Goal: Task Accomplishment & Management: Use online tool/utility

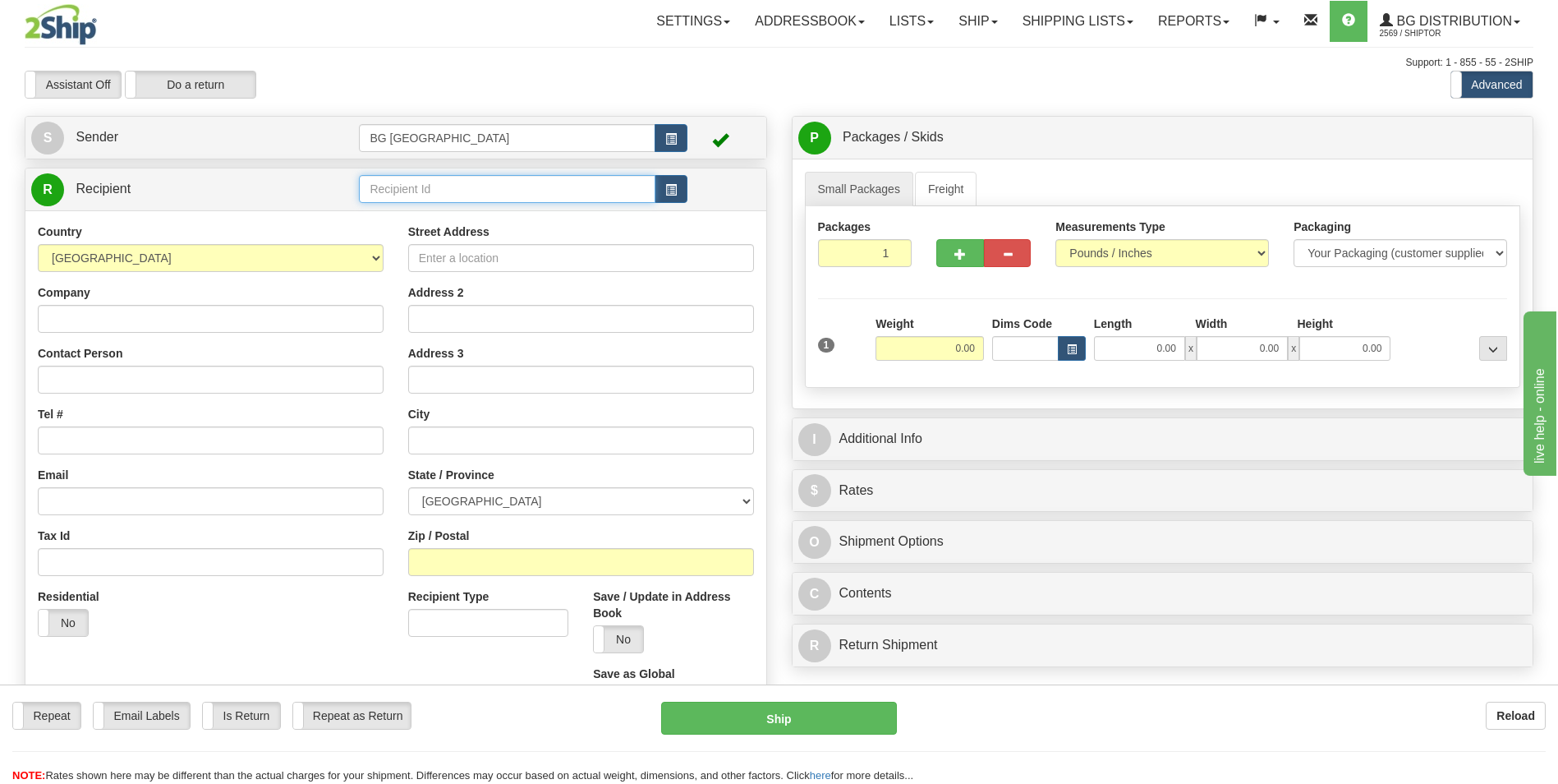
click at [429, 178] on input "text" at bounding box center [507, 188] width 296 height 28
click at [410, 223] on div "60111" at bounding box center [503, 215] width 281 height 18
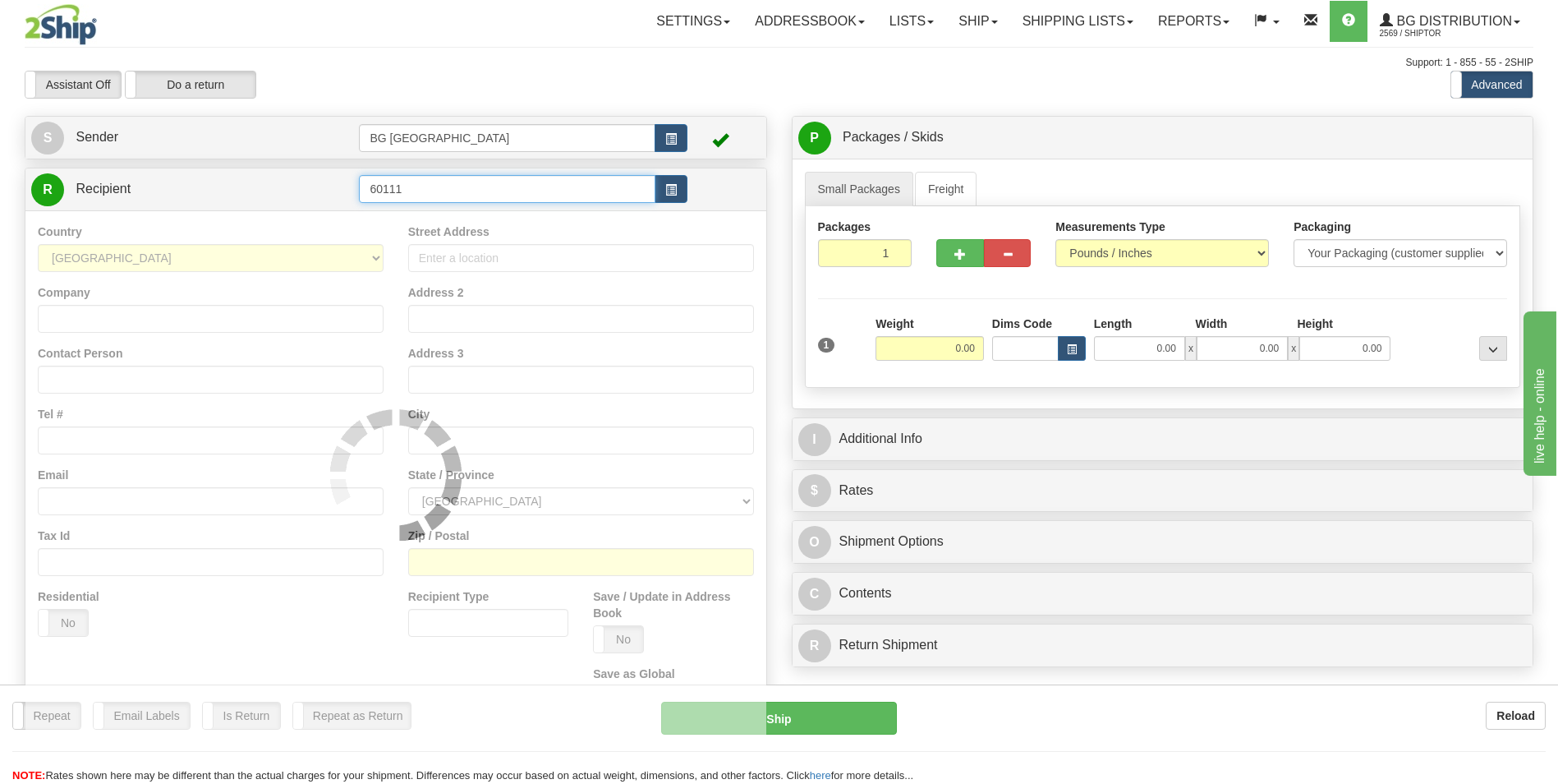
type input "60111"
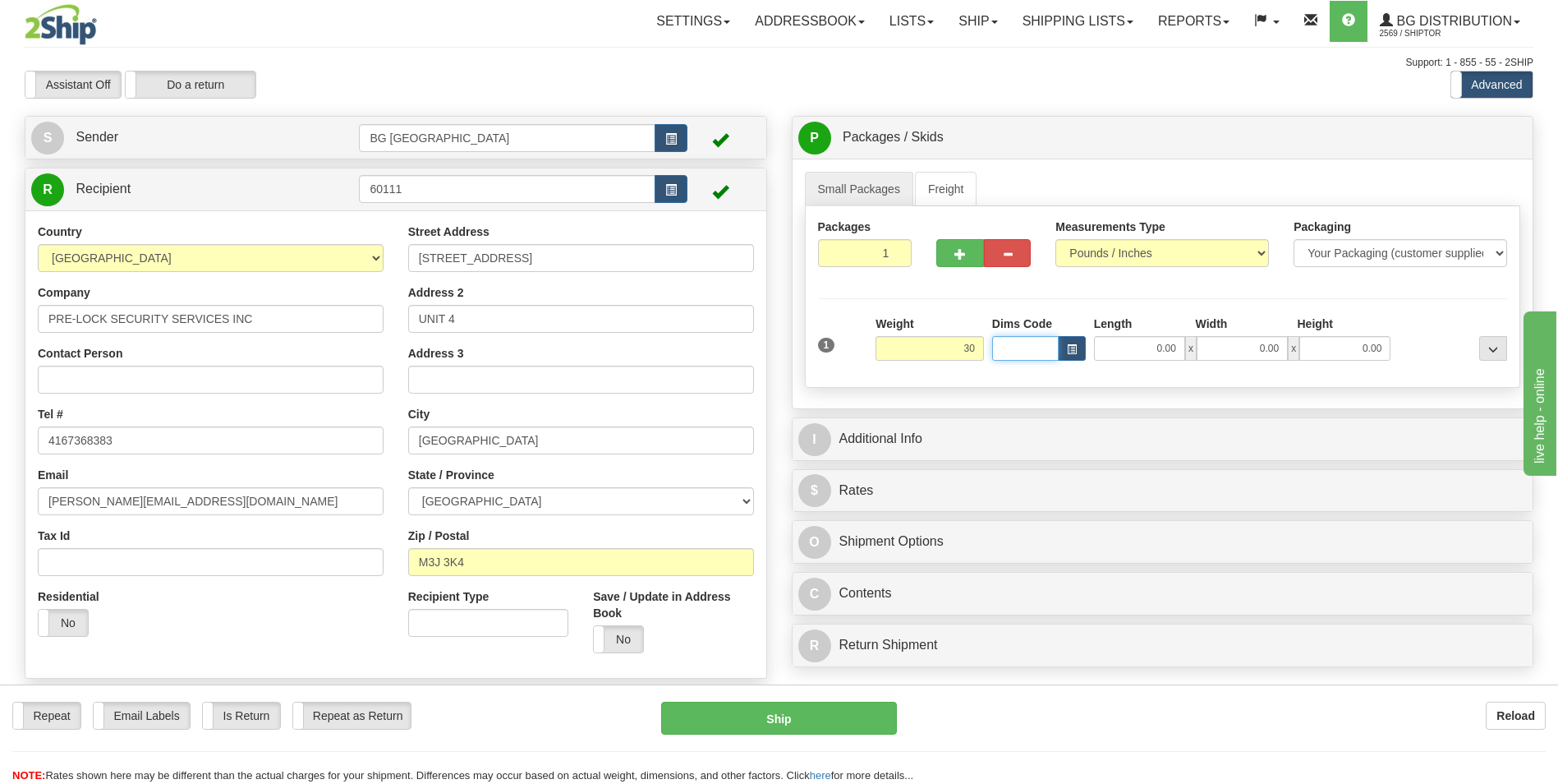
type input "30.00"
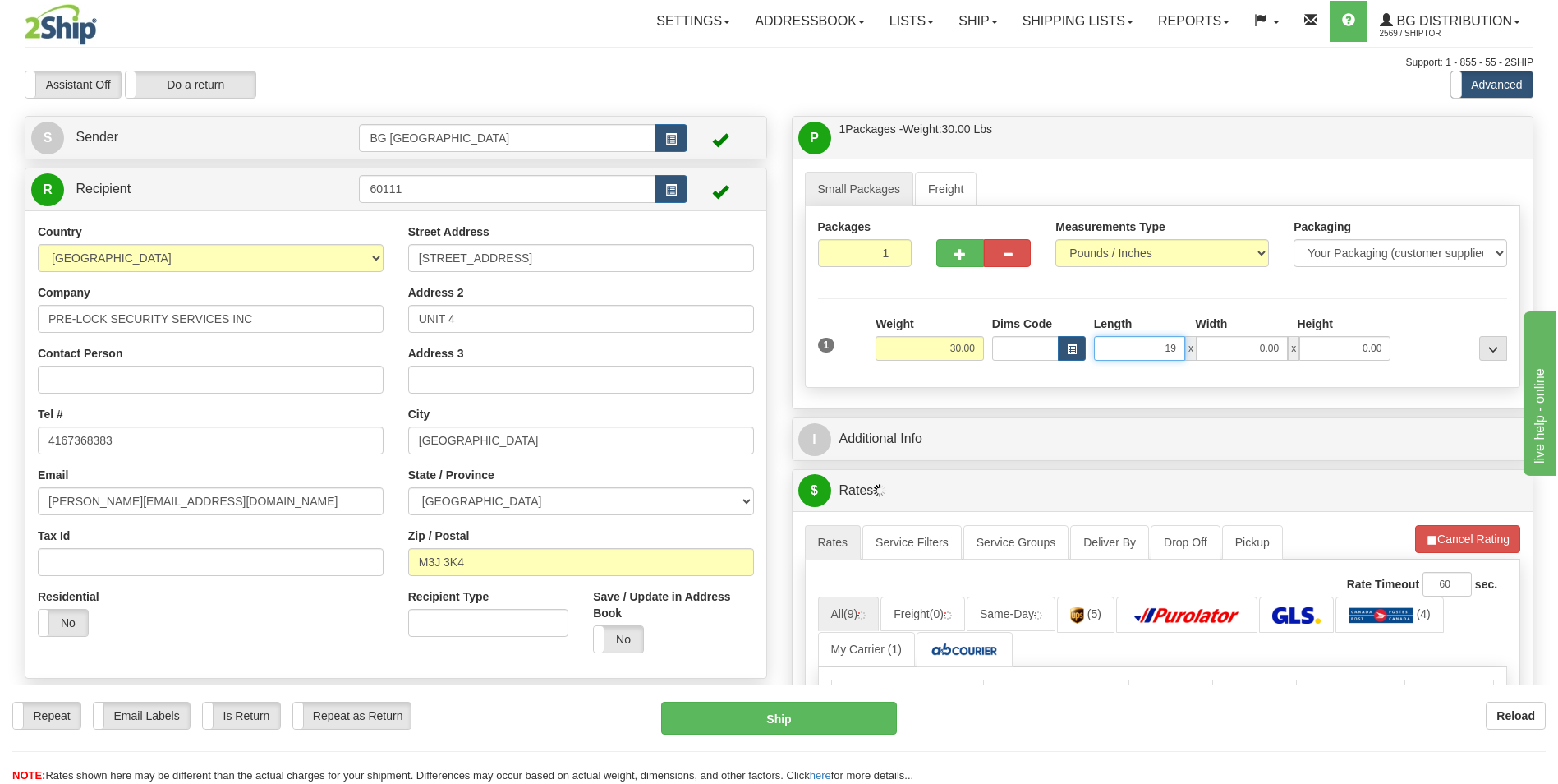
type input "19.00"
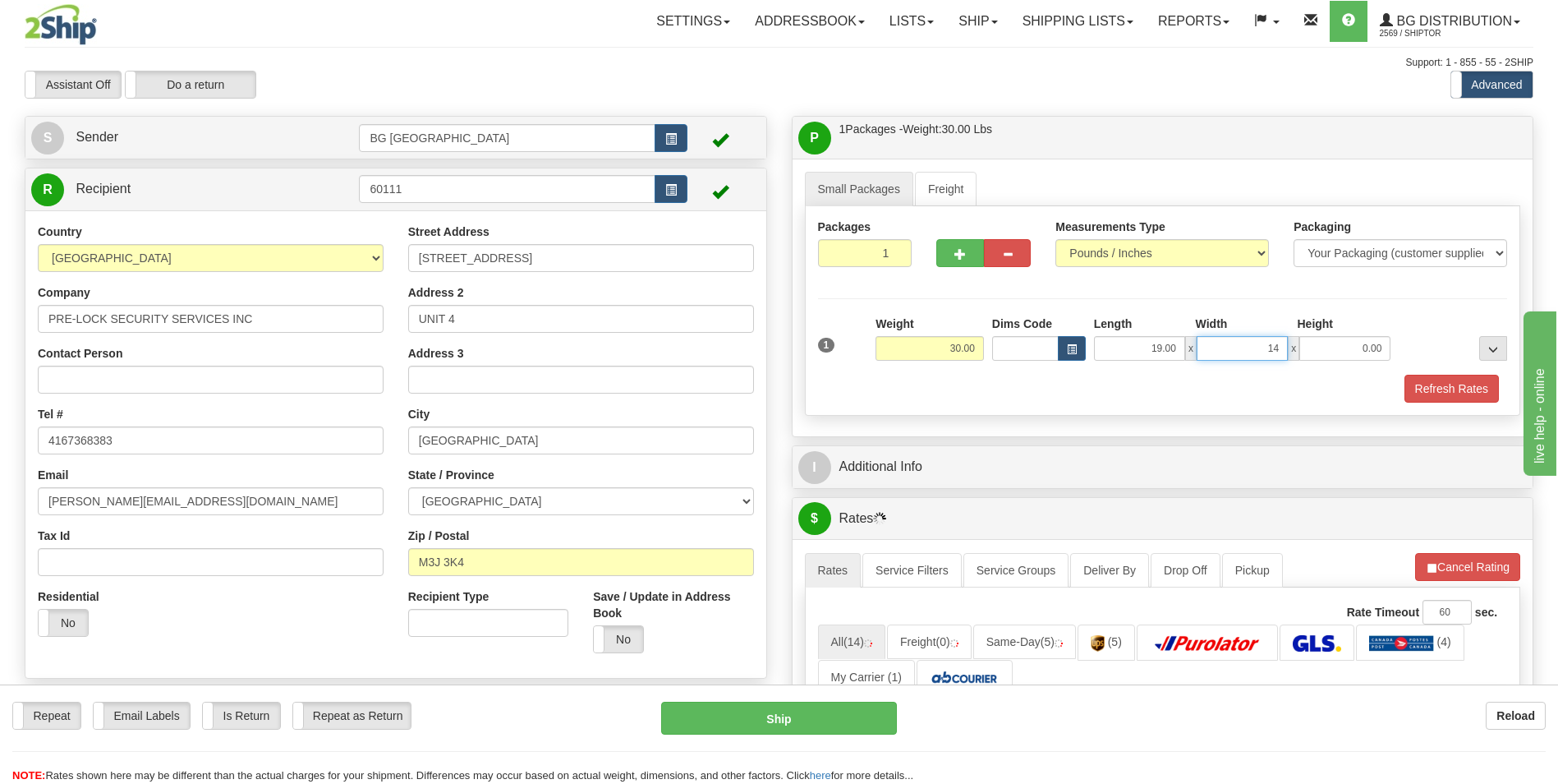
type input "14.00"
type input "8.00"
click at [959, 249] on span "button" at bounding box center [959, 254] width 12 height 11
type input "2"
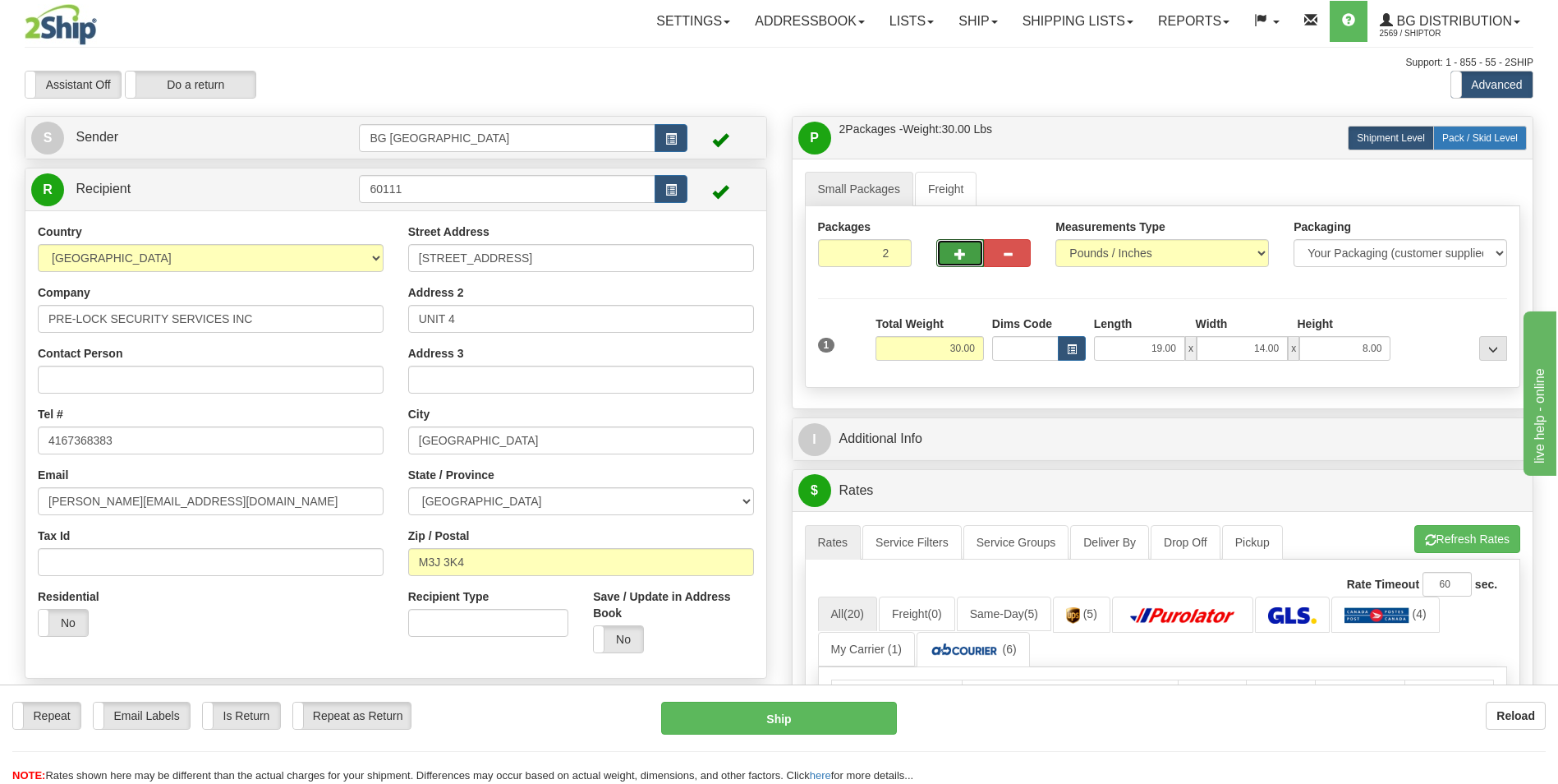
click at [1472, 144] on label "Pack / Skid Level Pack.." at bounding box center [1480, 138] width 93 height 25
radio input "true"
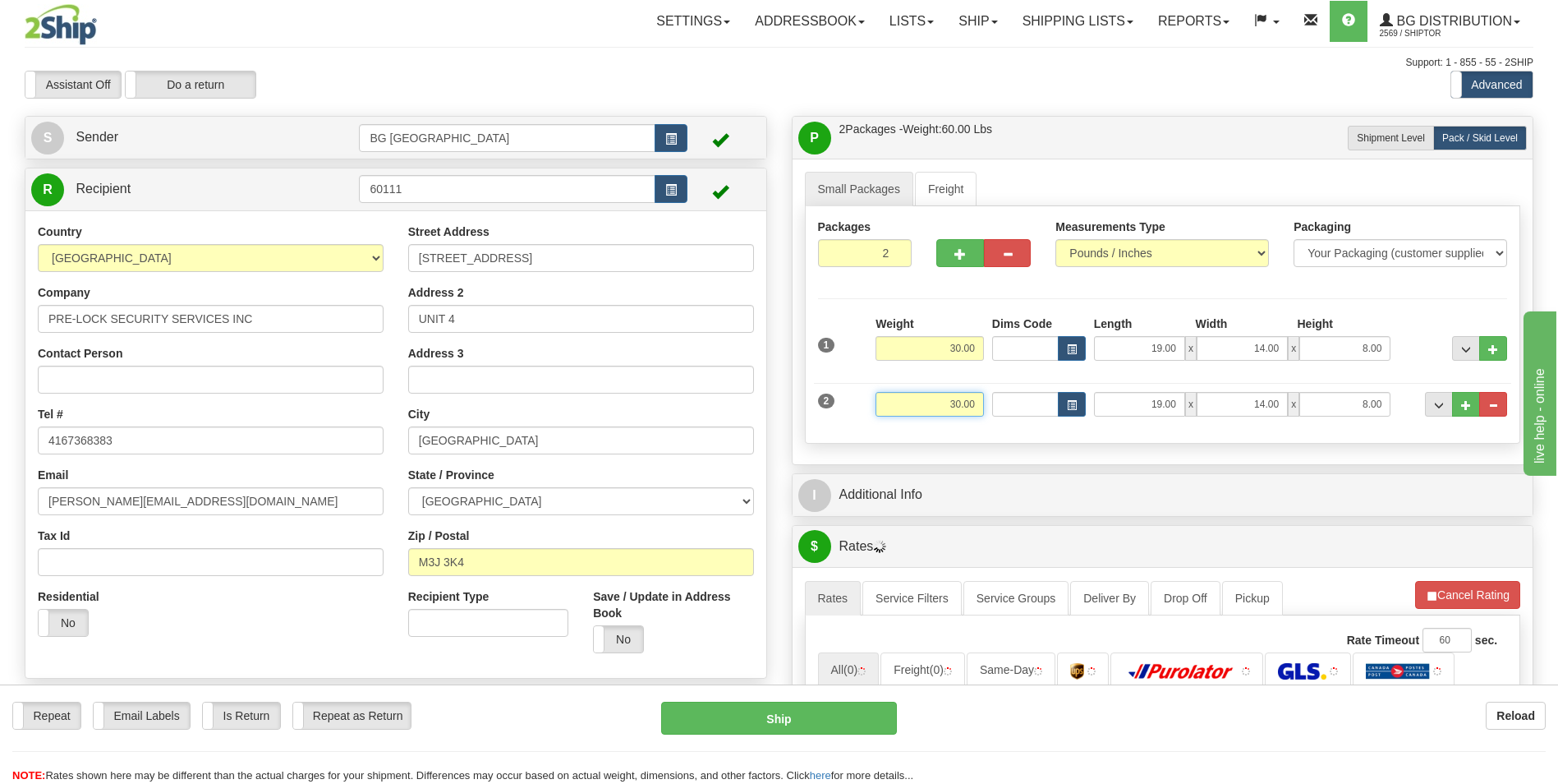
click at [951, 415] on input "30.00" at bounding box center [929, 404] width 109 height 25
type input "28.00"
type input "27.00"
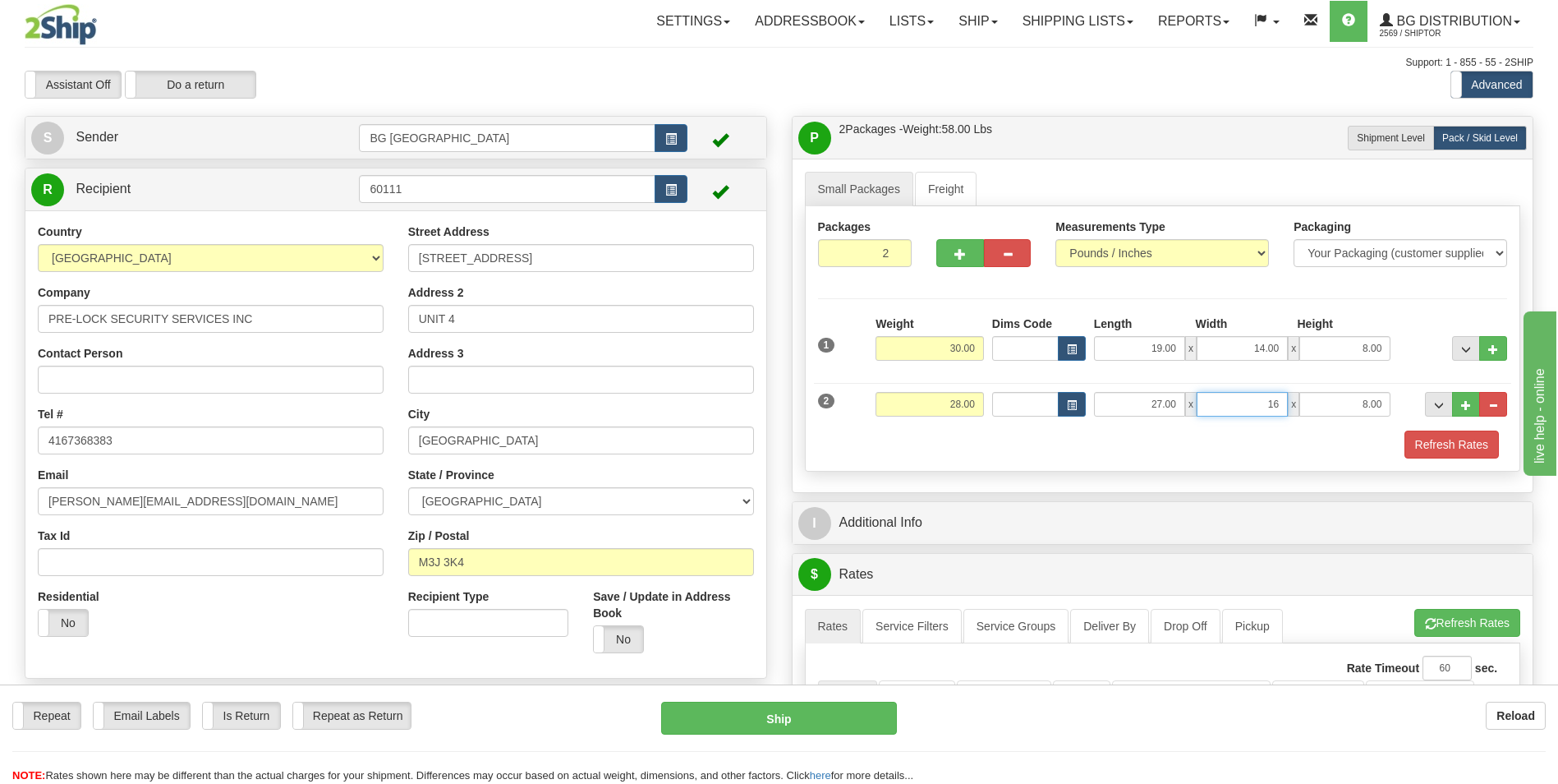
type input "16.00"
type input "5.00"
click at [1457, 409] on button "..." at bounding box center [1466, 404] width 28 height 25
type input "3"
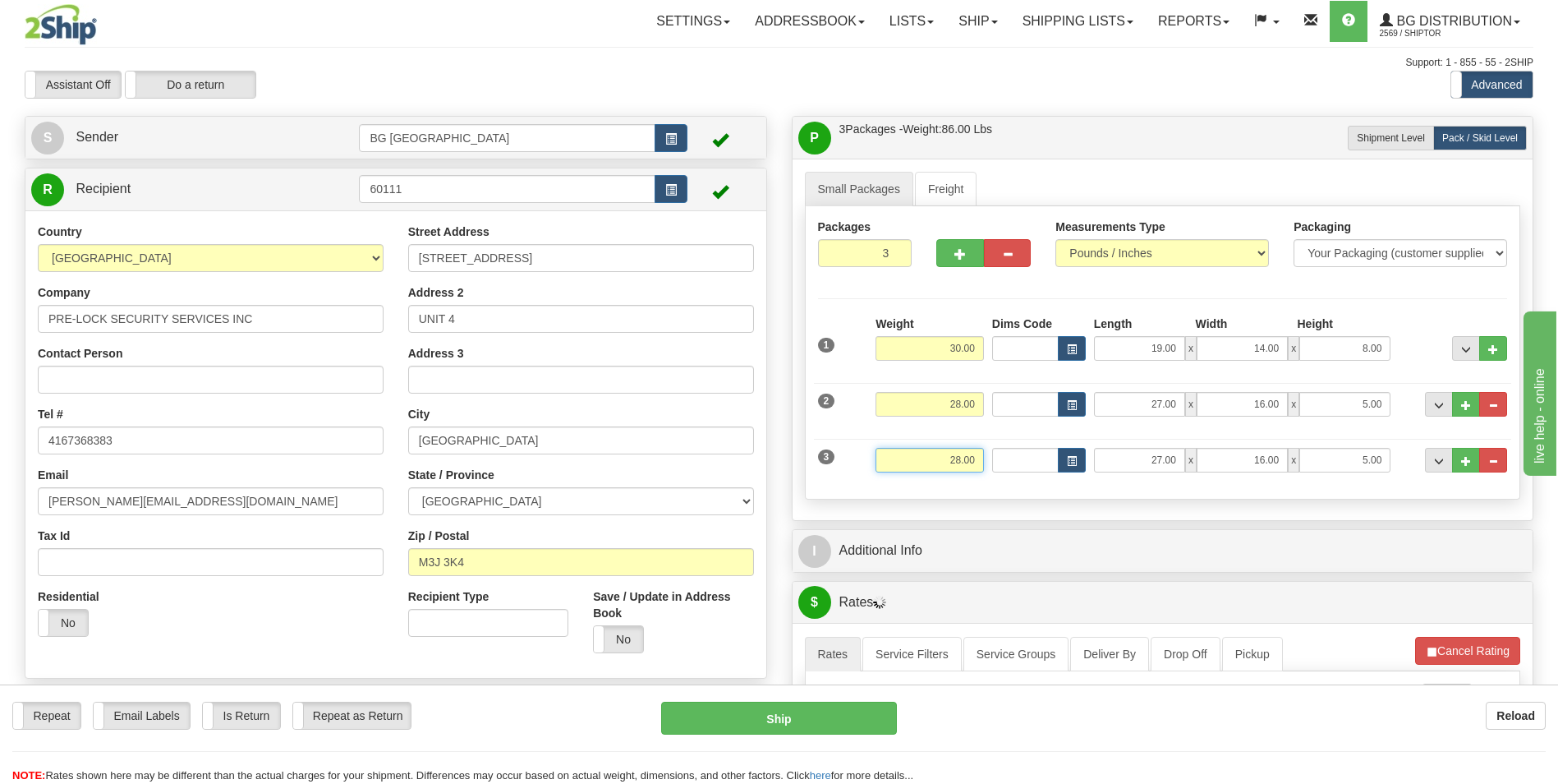
click at [945, 455] on input "28.00" at bounding box center [929, 460] width 109 height 25
type input "40.00"
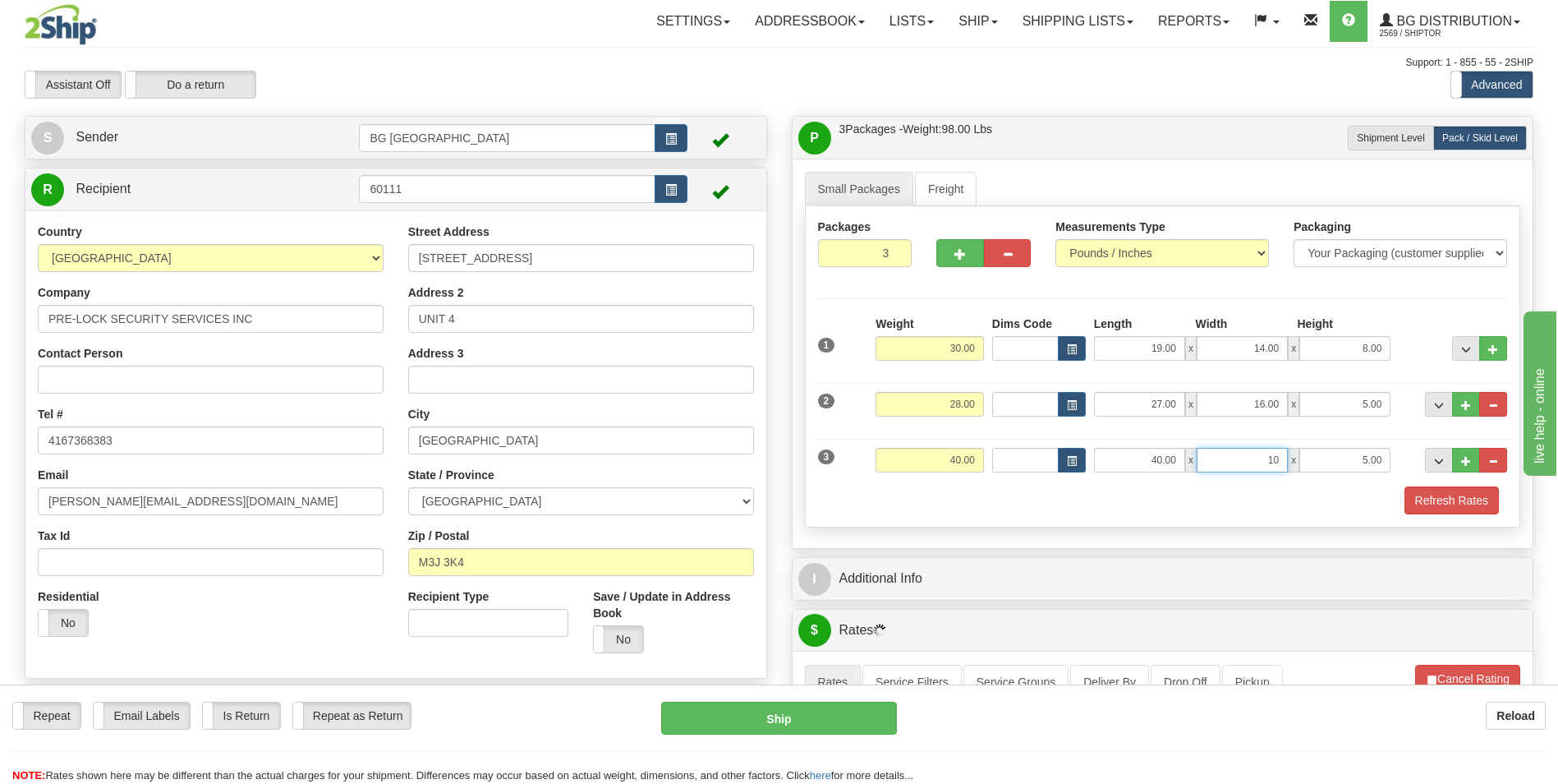
type input "10.00"
click at [1433, 510] on button "Refresh Rates" at bounding box center [1451, 500] width 94 height 28
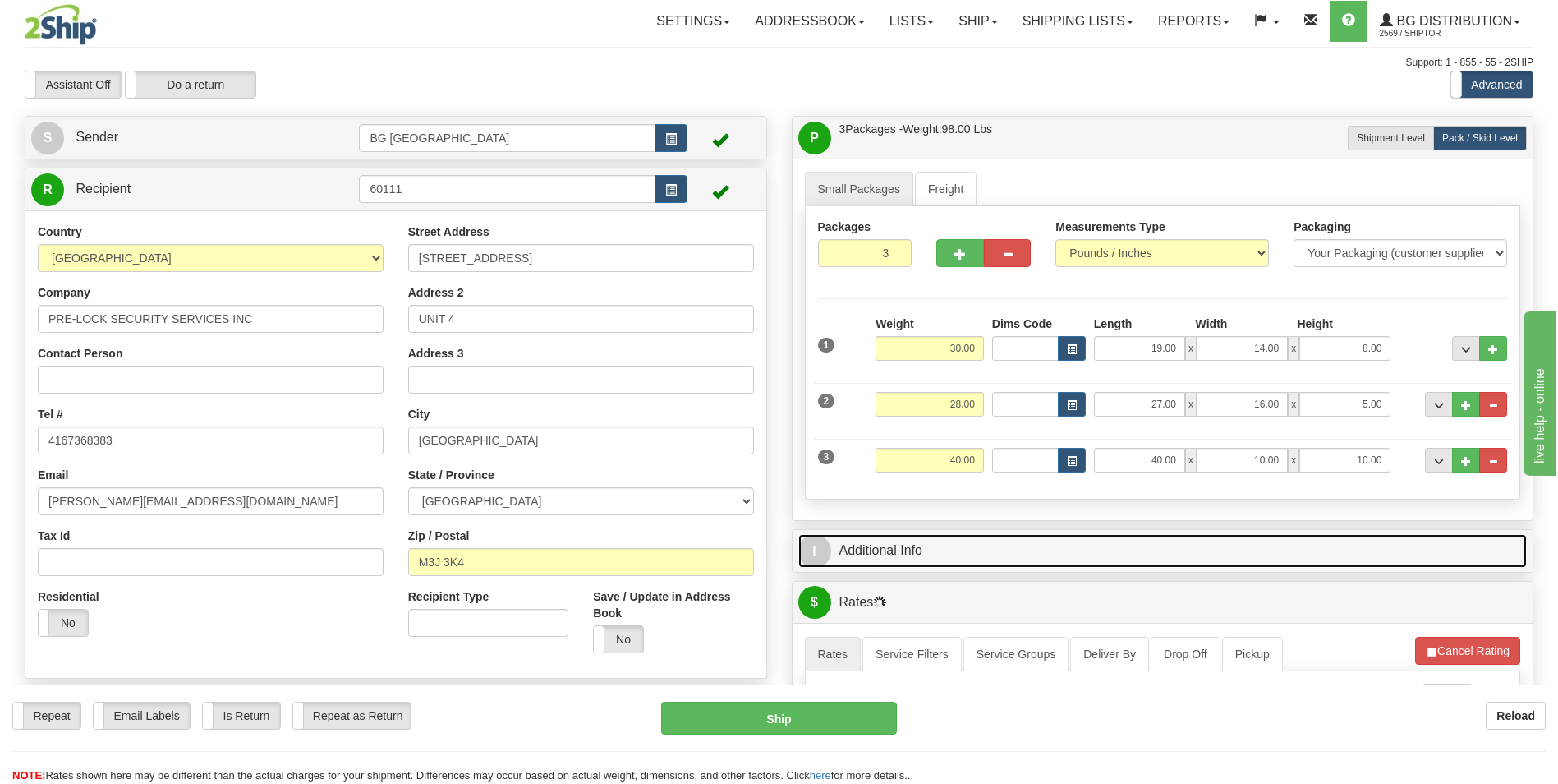
click at [906, 559] on link "I Additional Info" at bounding box center [1163, 550] width 729 height 34
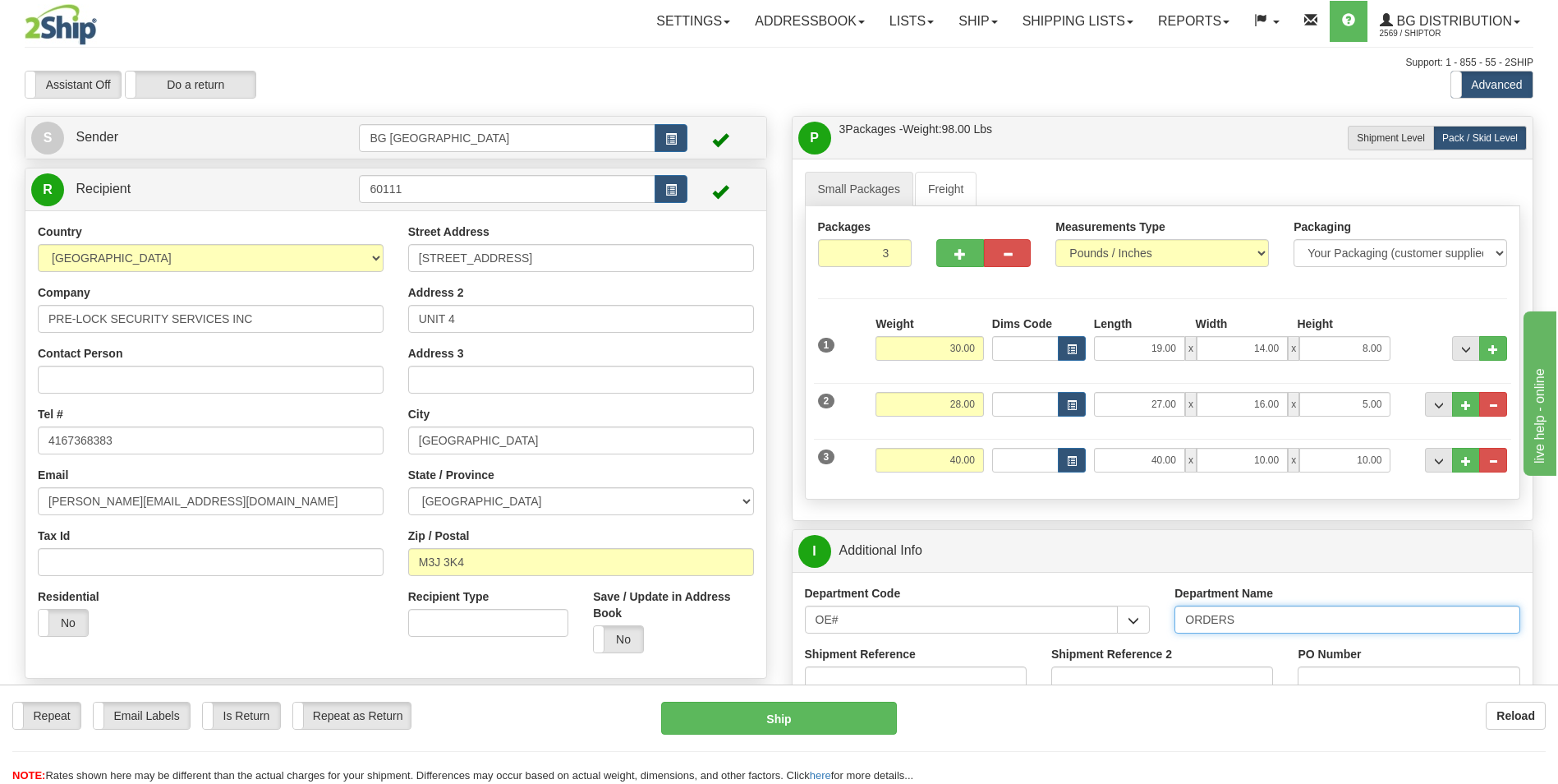
click at [1277, 621] on input "ORDERS" at bounding box center [1347, 619] width 345 height 28
type input "70184497-00"
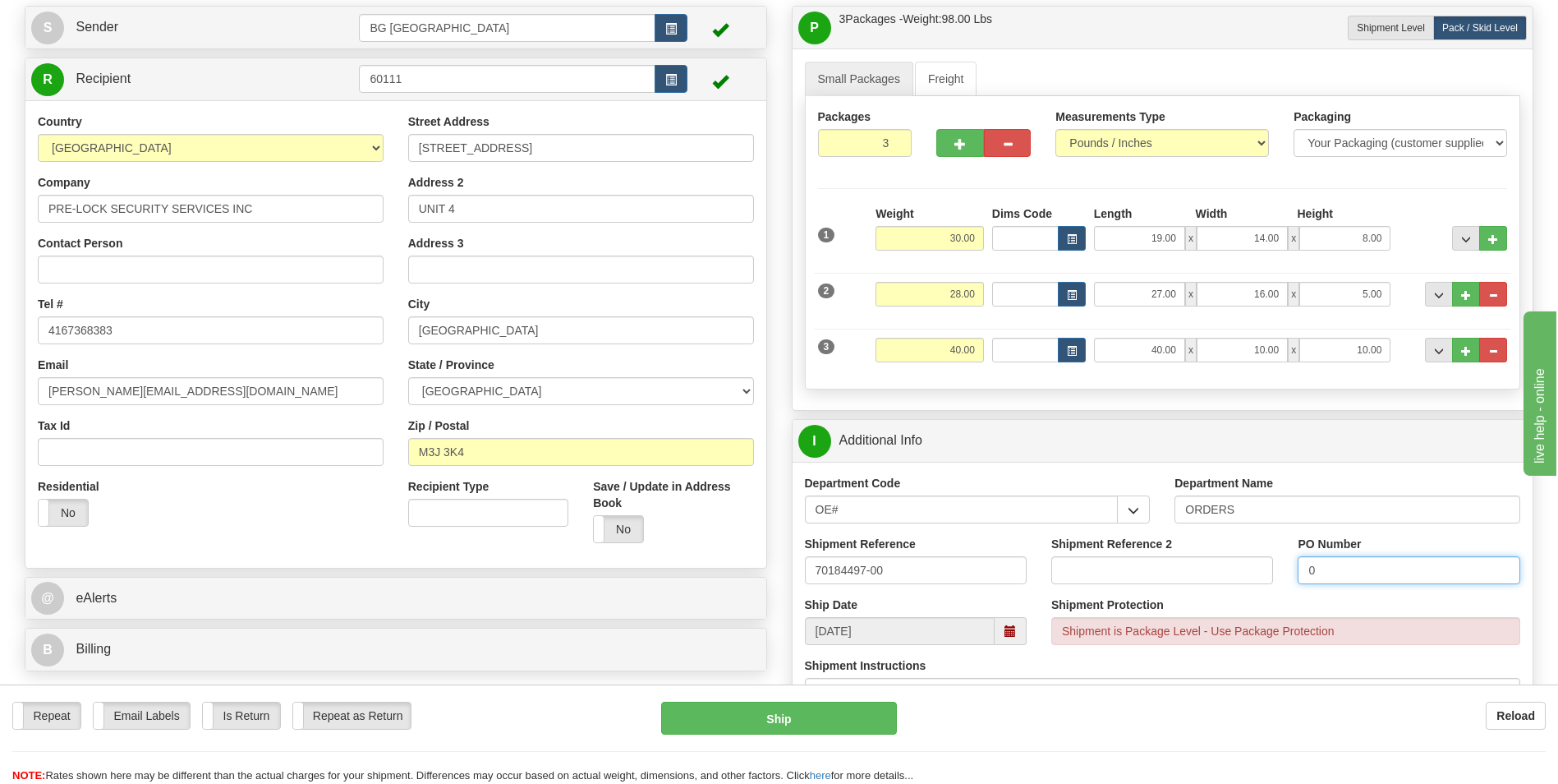
scroll to position [410, 0]
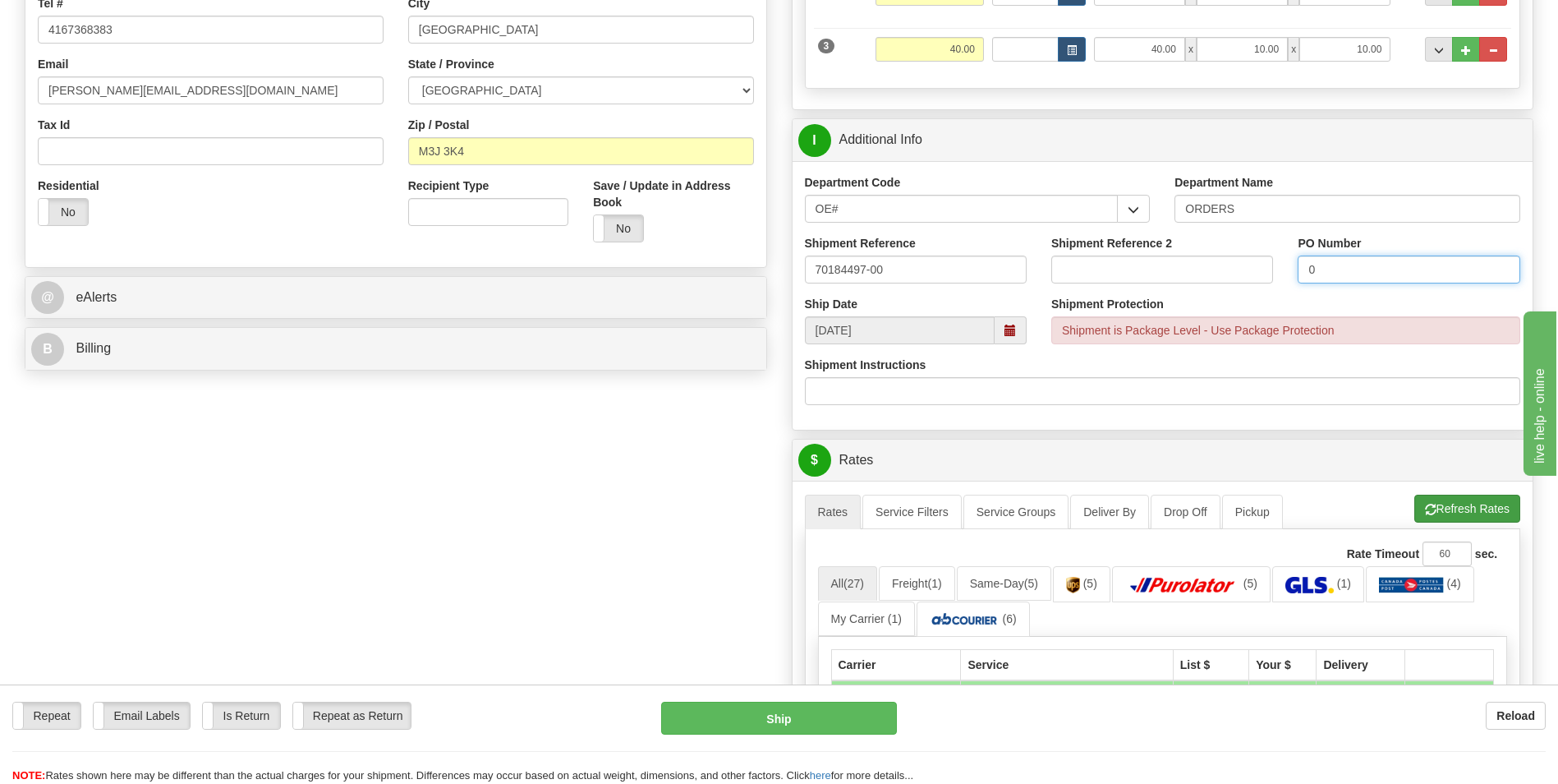
type input "0"
click at [1458, 520] on button "Refresh Rates" at bounding box center [1468, 508] width 106 height 28
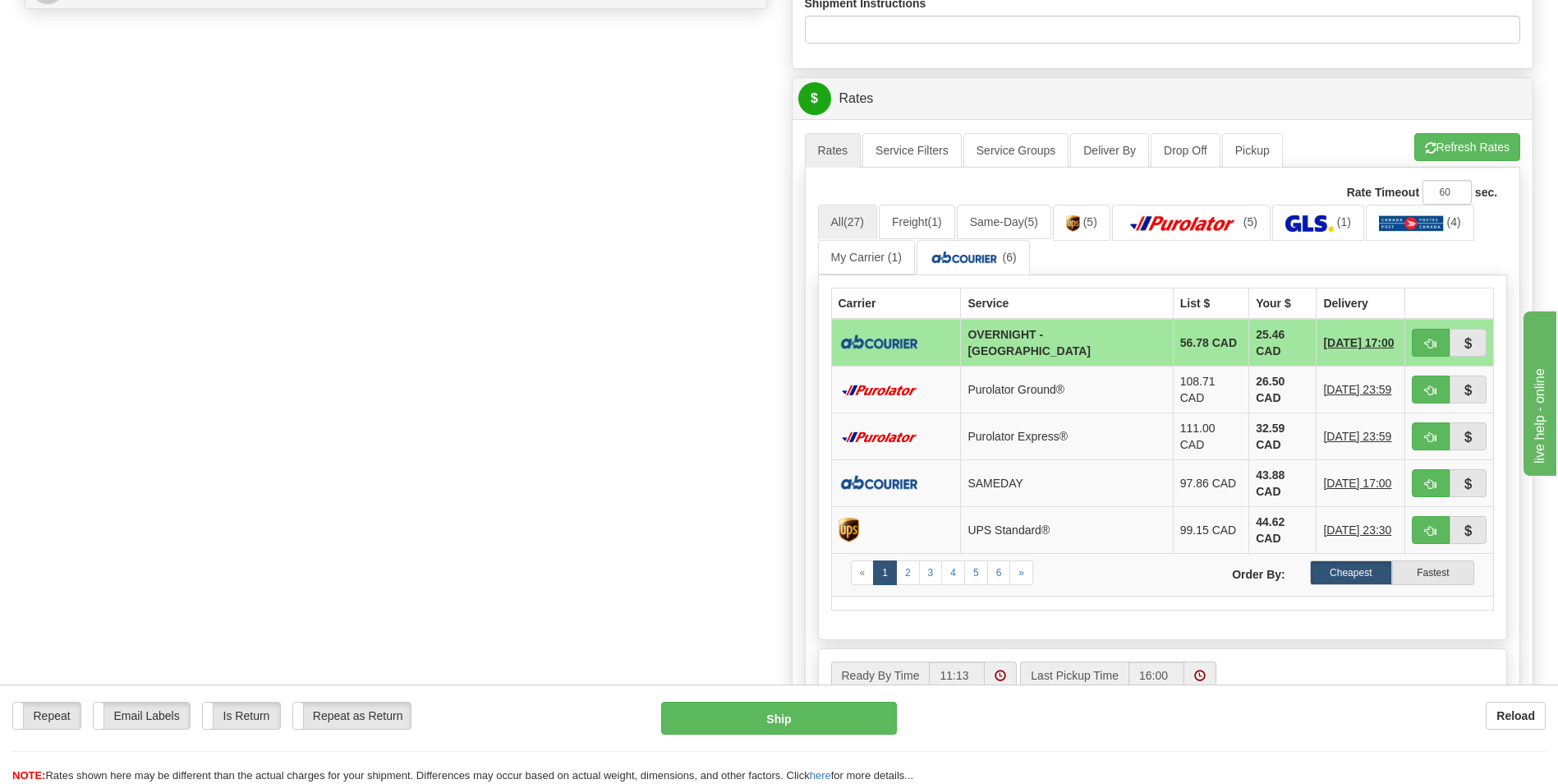
scroll to position [821, 0]
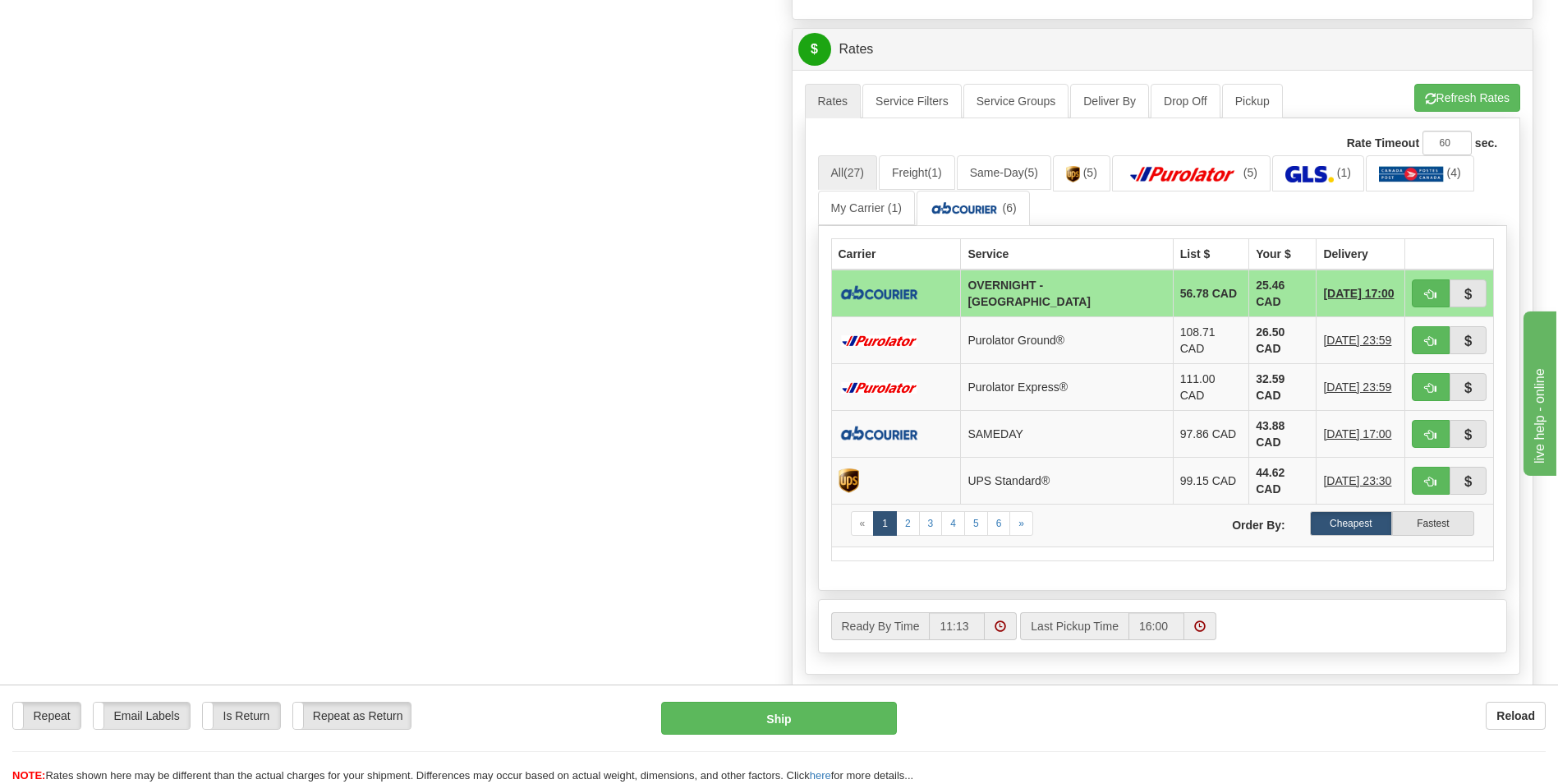
click at [1249, 296] on td "25.46 CAD" at bounding box center [1283, 293] width 68 height 48
click at [1474, 104] on button "Refresh Rates" at bounding box center [1468, 98] width 106 height 28
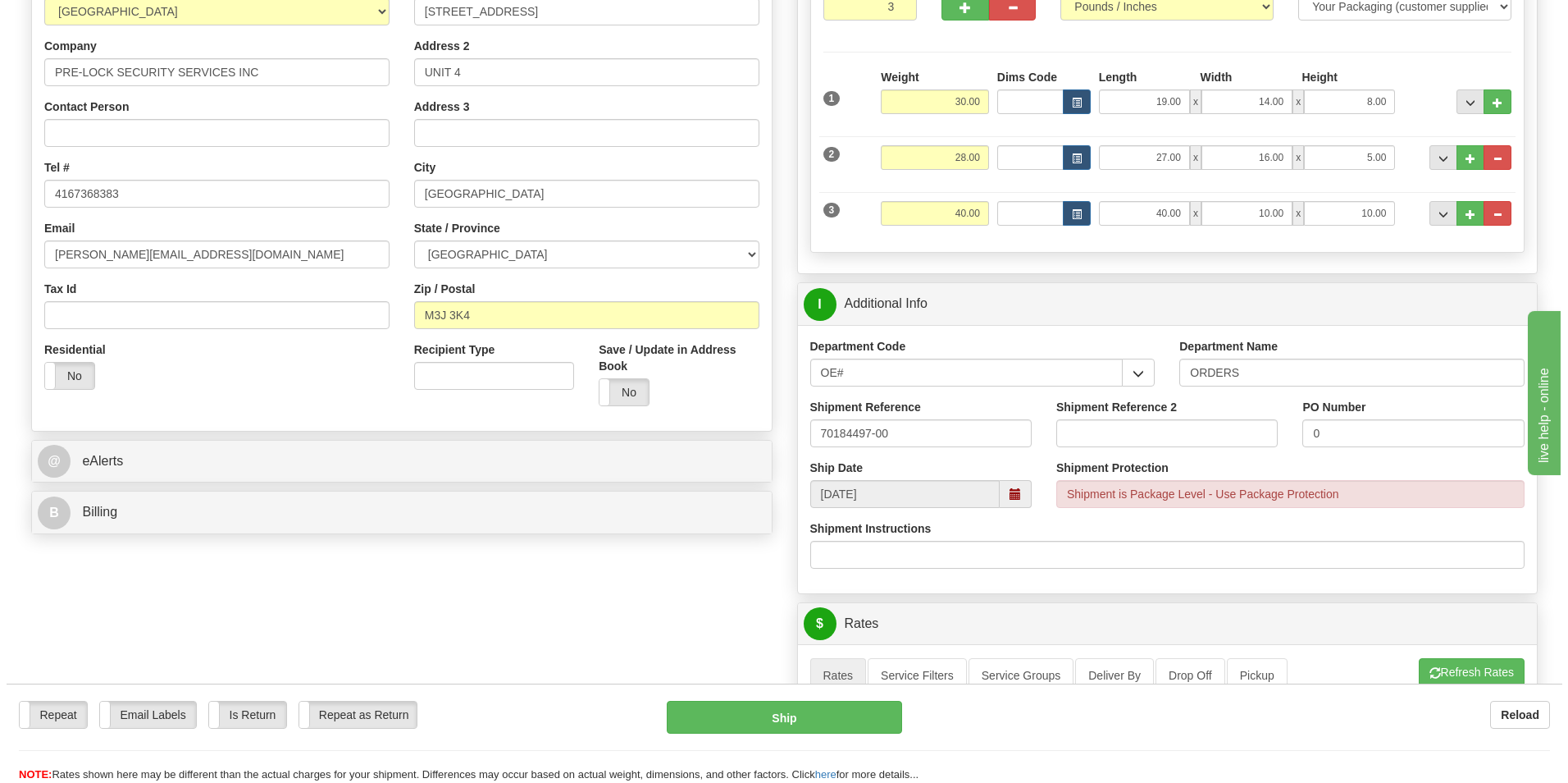
scroll to position [656, 0]
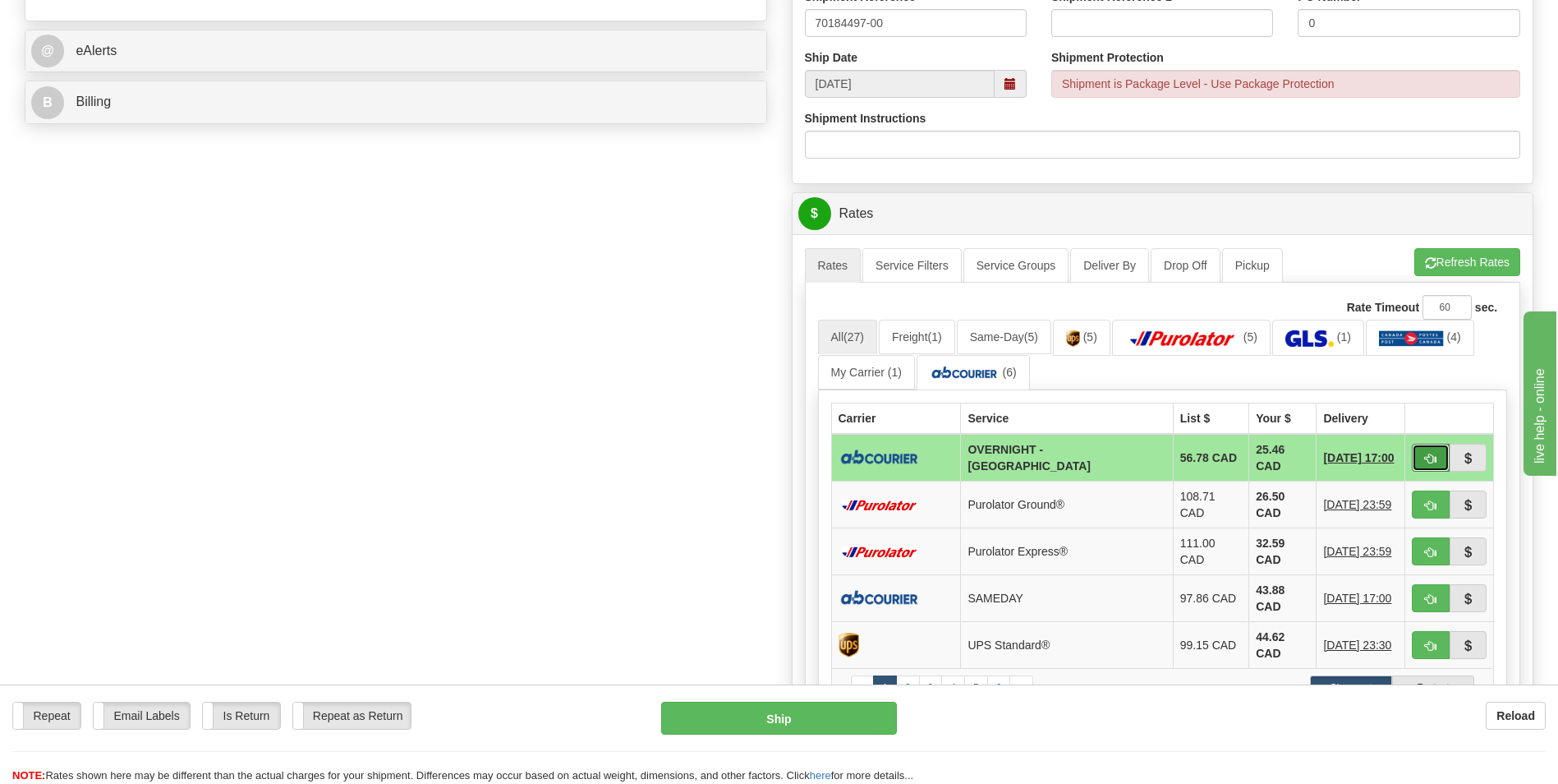
click at [1426, 448] on button "button" at bounding box center [1430, 457] width 37 height 28
type input "4"
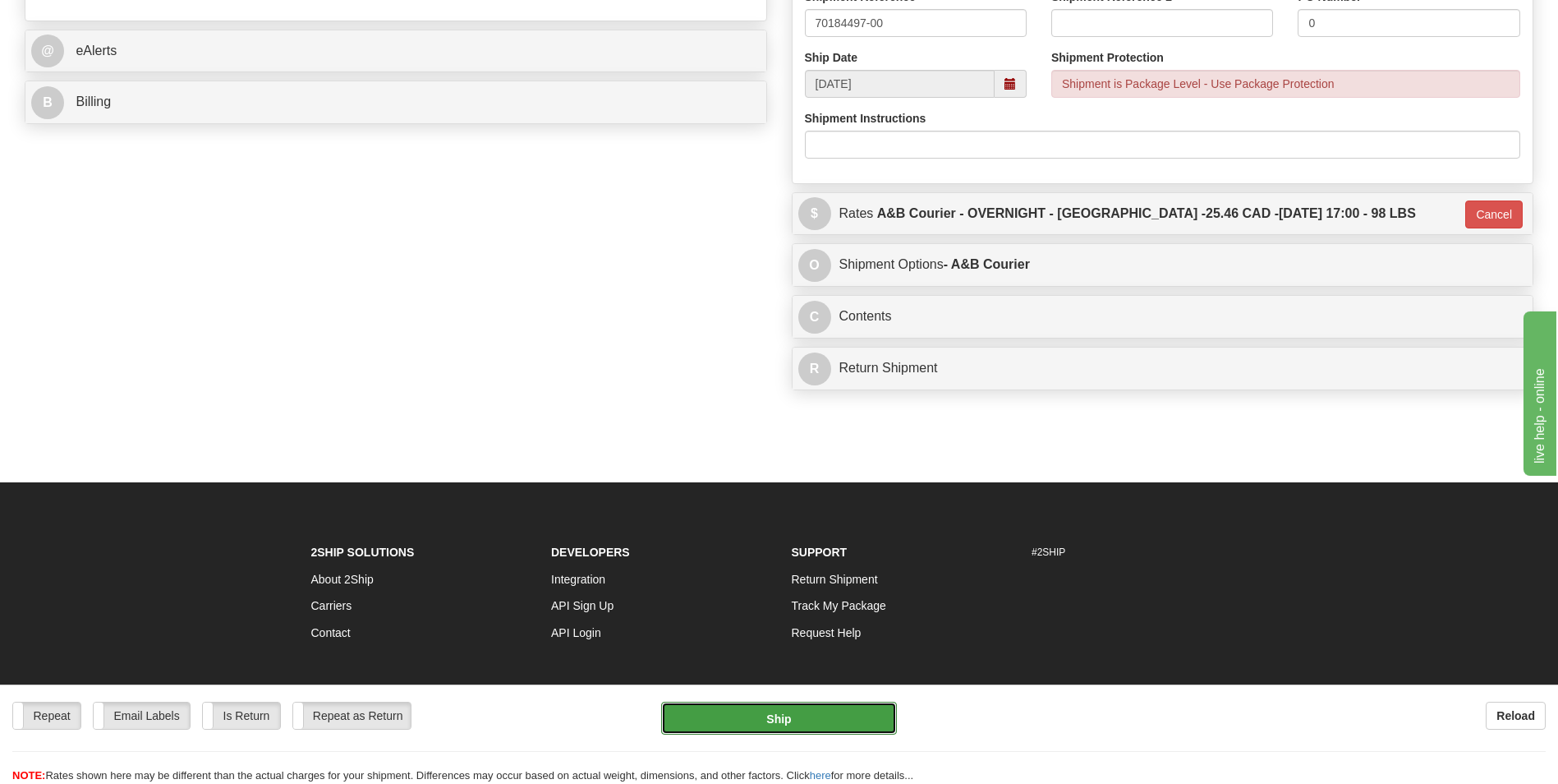
click at [843, 719] on button "Ship" at bounding box center [779, 718] width 235 height 33
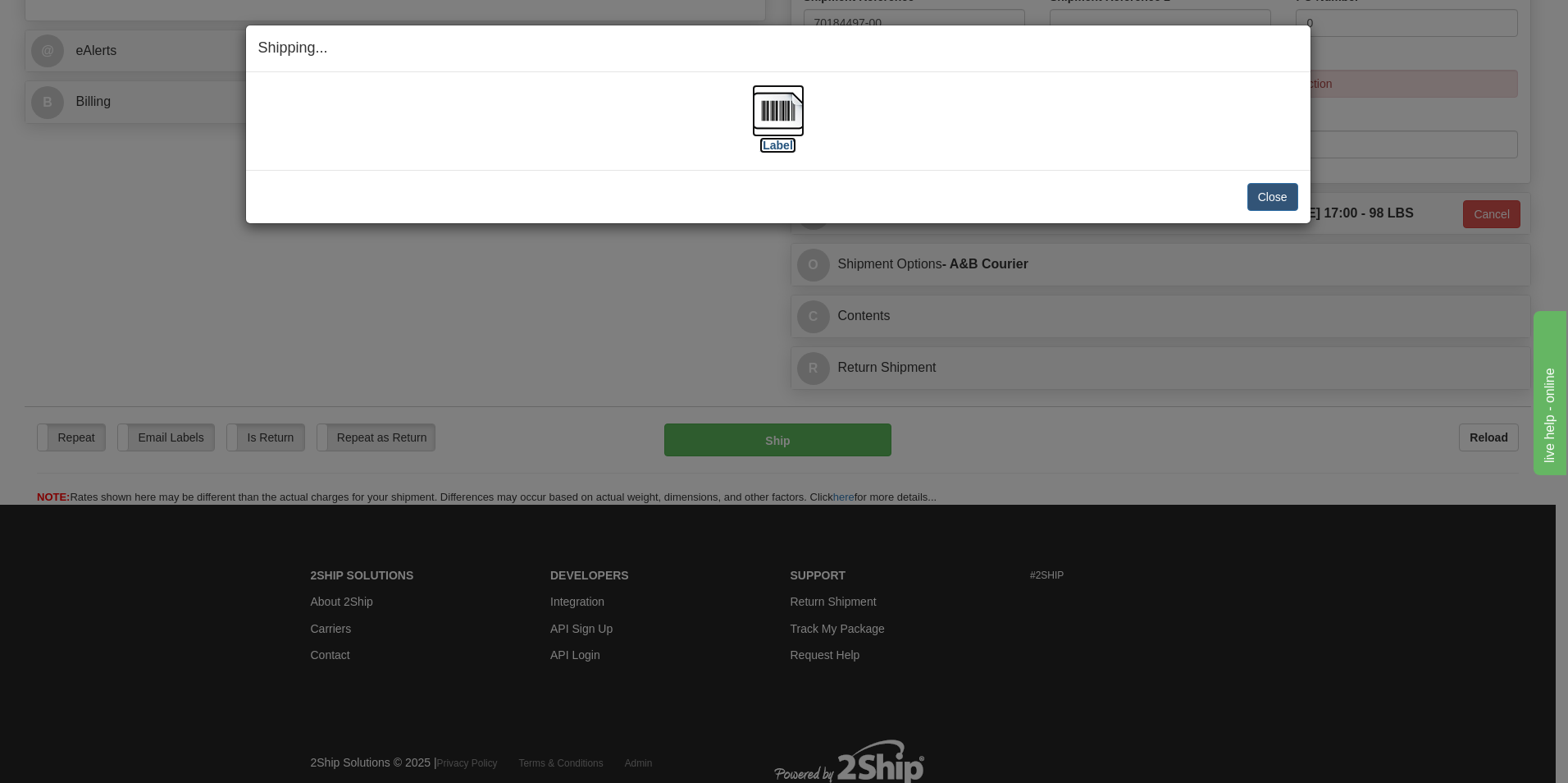
click at [753, 104] on img at bounding box center [778, 111] width 53 height 53
click at [1256, 191] on button "Close" at bounding box center [1272, 196] width 51 height 28
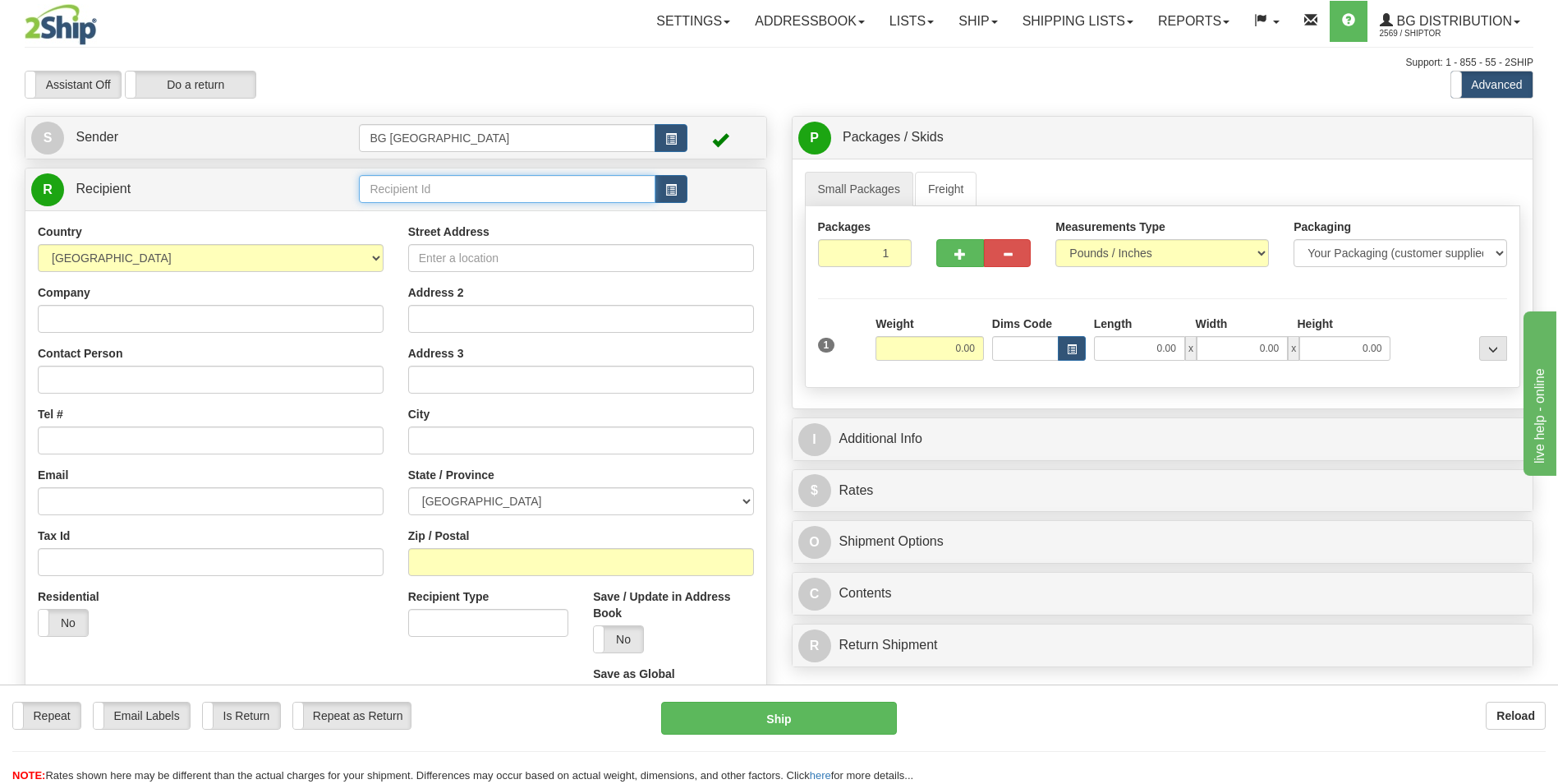
click at [500, 189] on input "text" at bounding box center [507, 188] width 296 height 28
click at [433, 207] on div "60096" at bounding box center [503, 215] width 281 height 18
type input "60096"
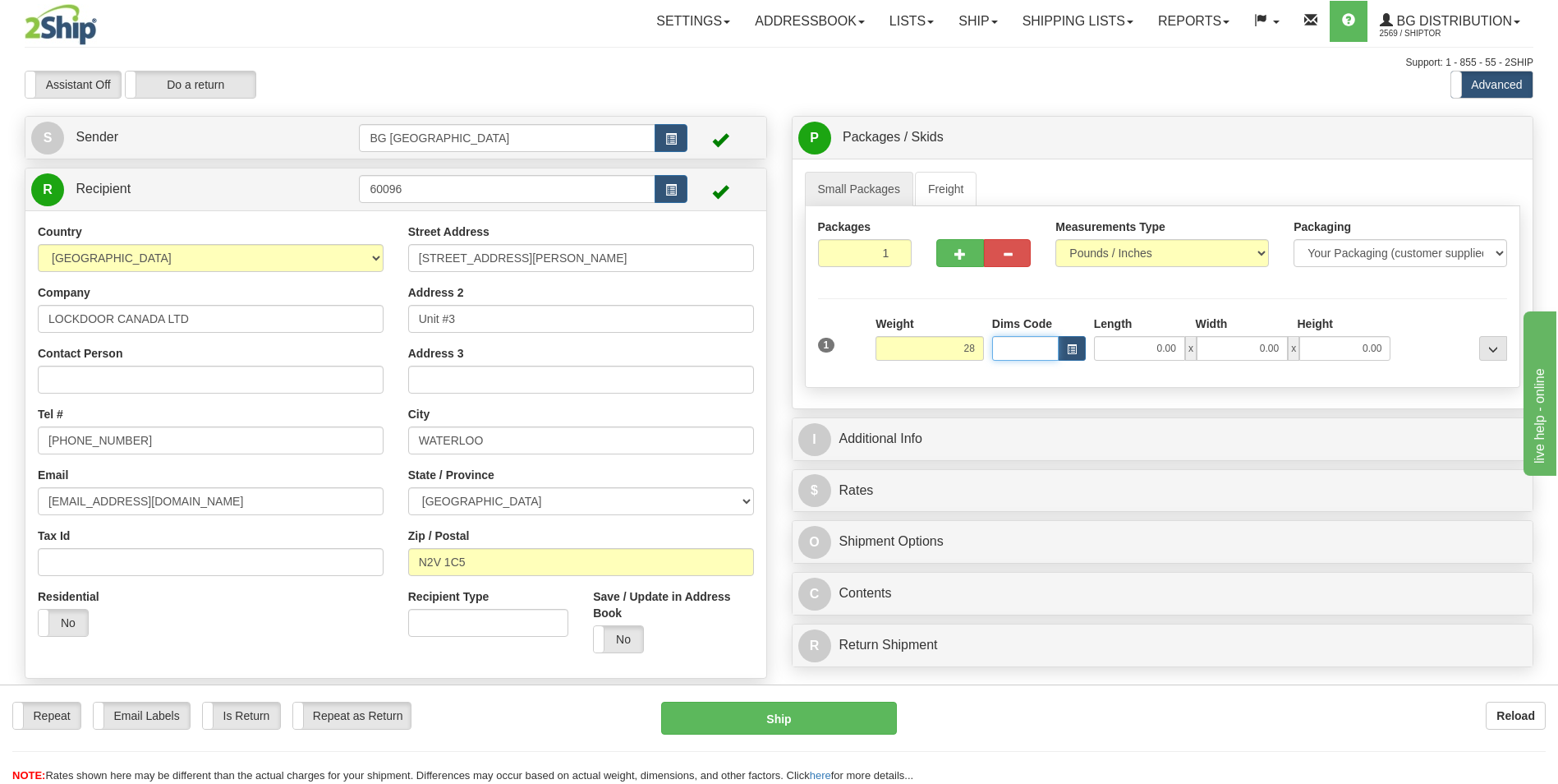
type input "28.00"
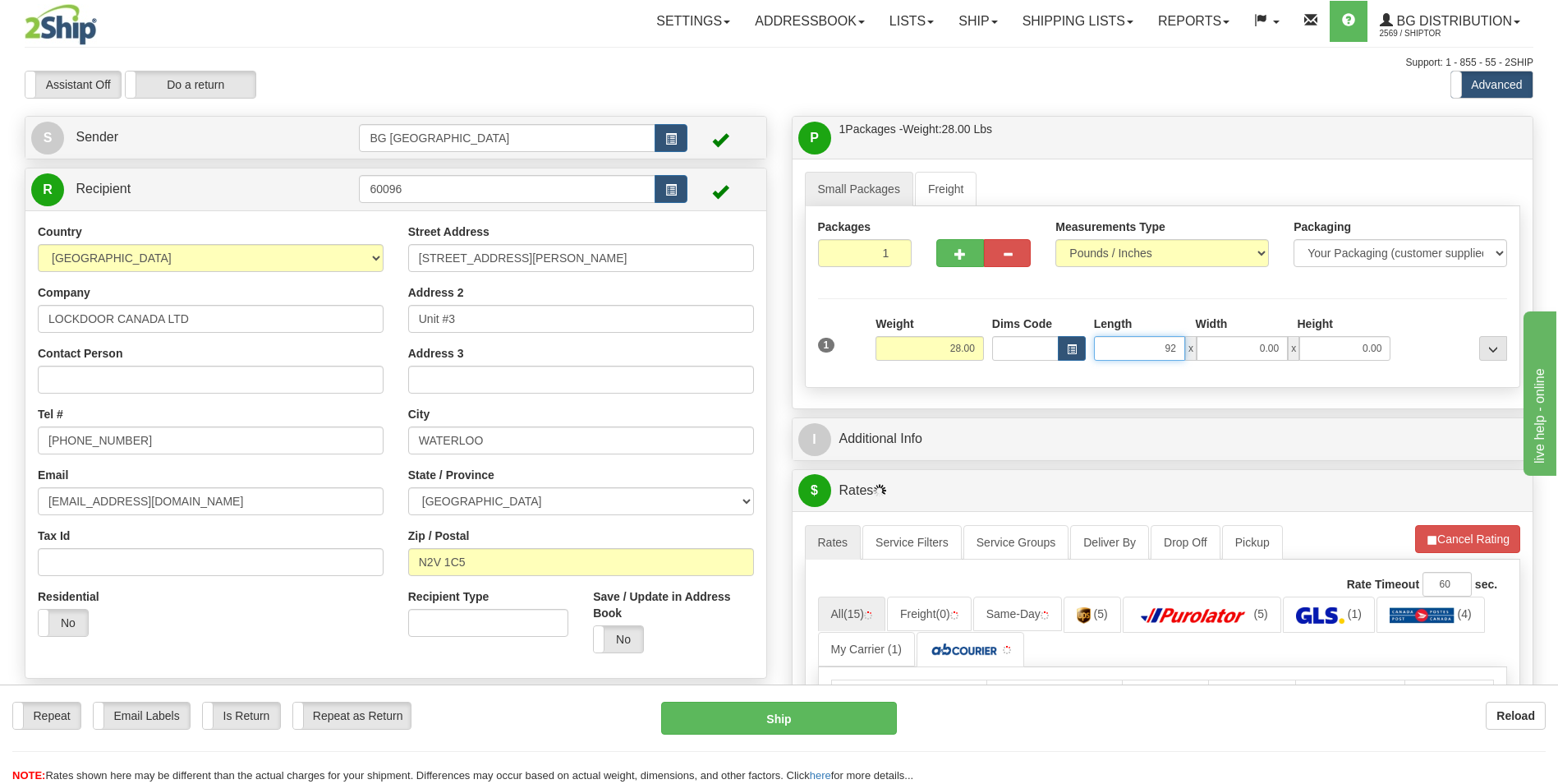
type input "92.00"
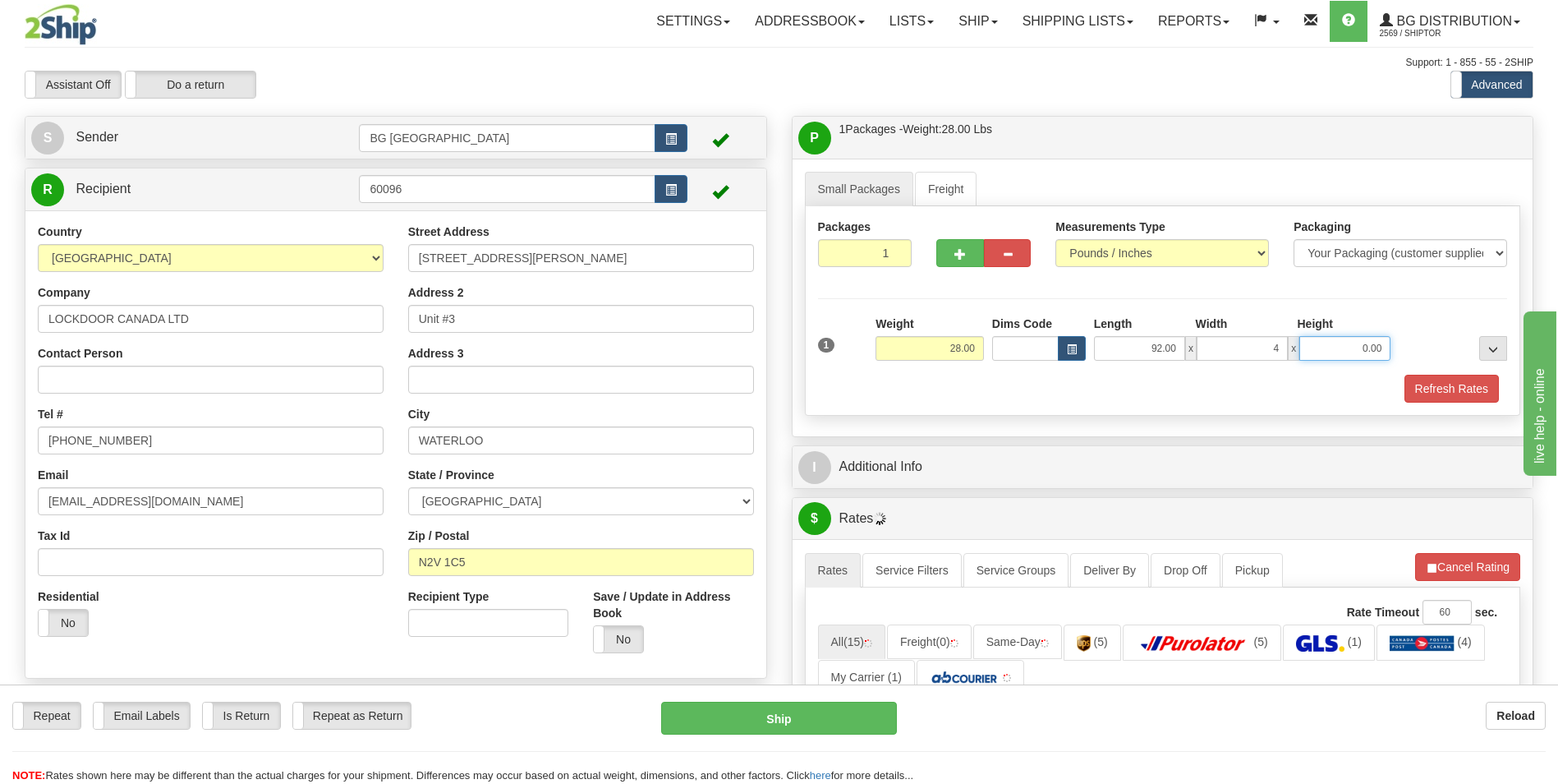
type input "4.00"
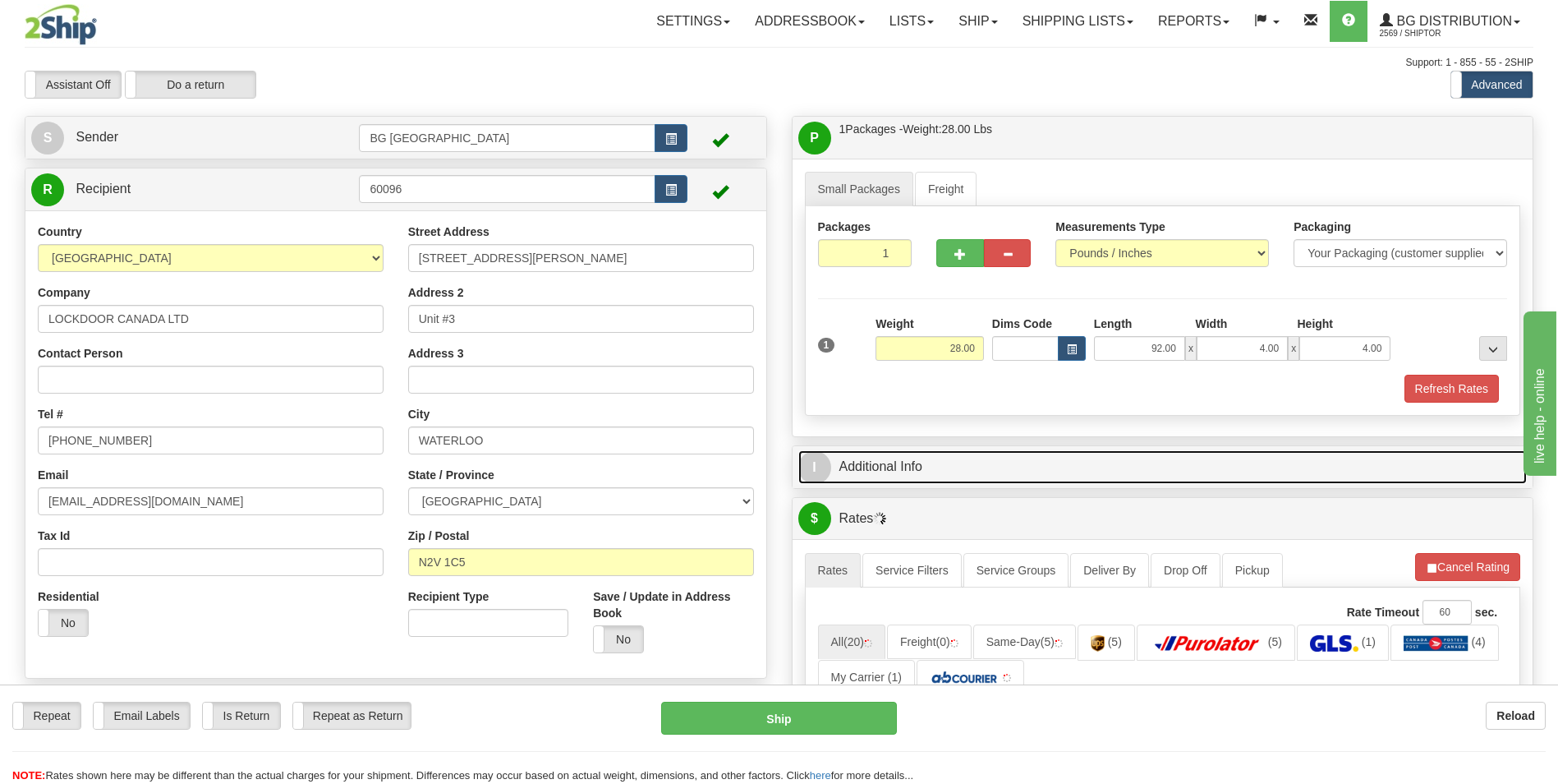
click at [909, 451] on link "I Additional Info" at bounding box center [1163, 467] width 729 height 34
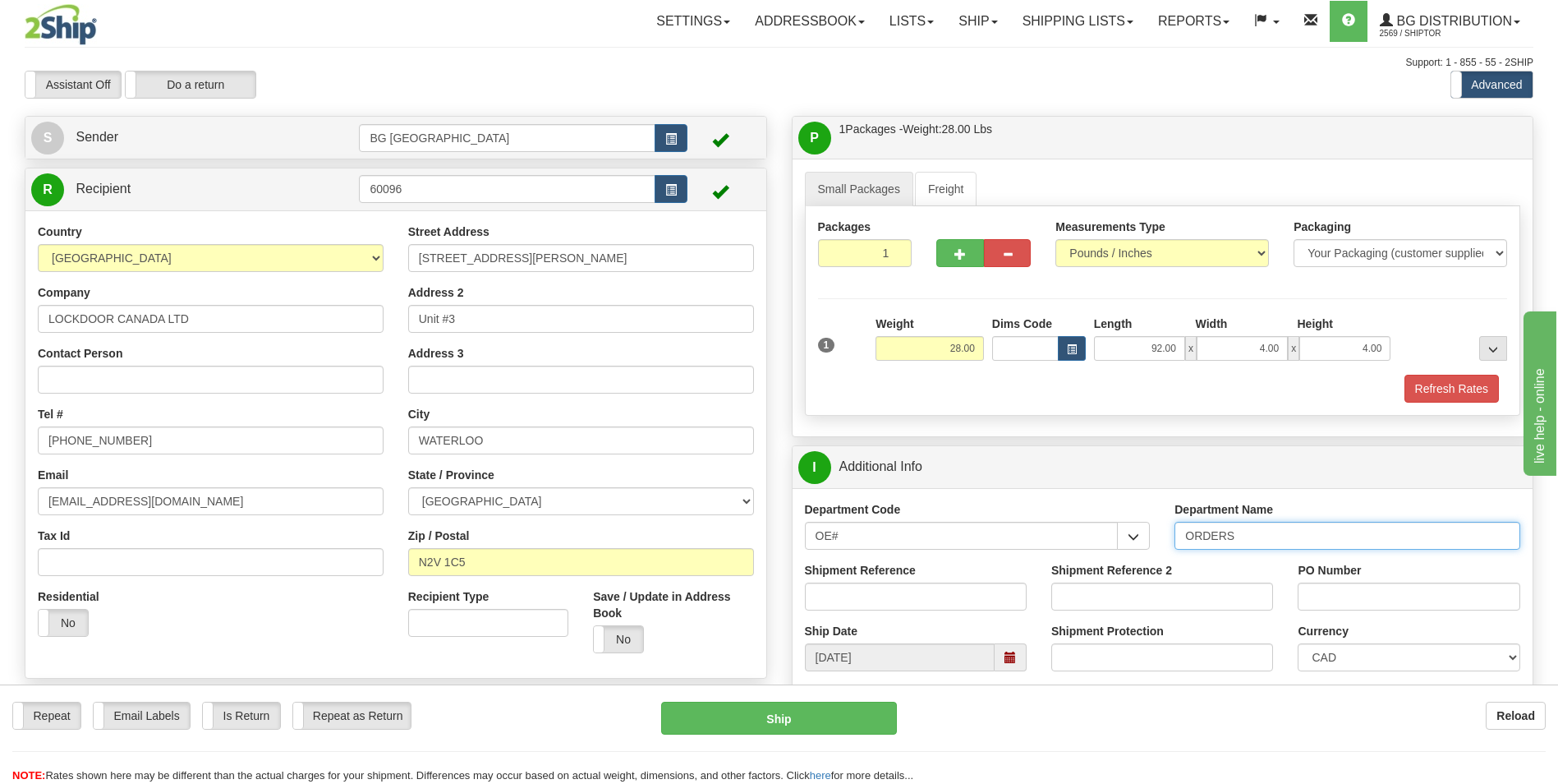
click at [1271, 537] on input "ORDERS" at bounding box center [1347, 535] width 345 height 28
type input "70184492-00"
type input "0"
